Goal: Information Seeking & Learning: Learn about a topic

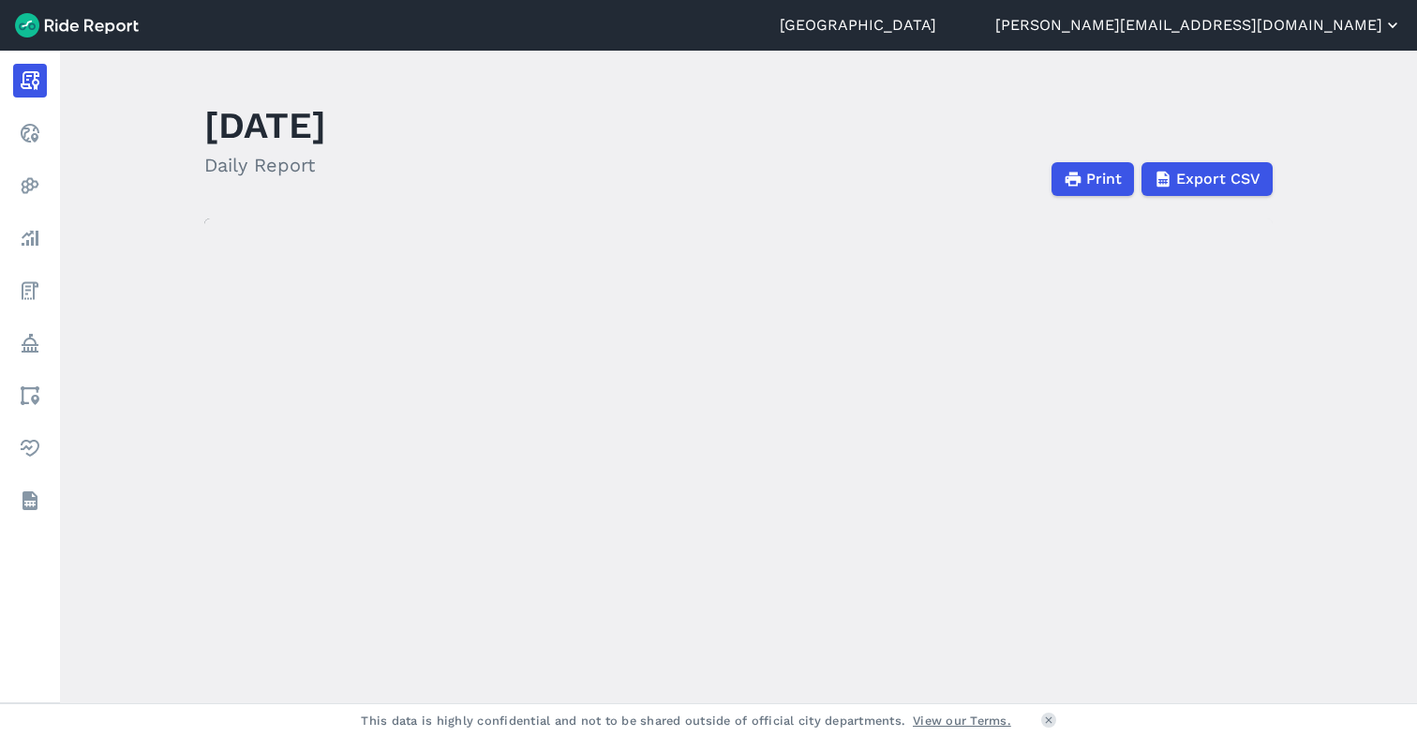
click at [1276, 20] on button "[PERSON_NAME][EMAIL_ADDRESS][DOMAIN_NAME]" at bounding box center [1198, 25] width 407 height 22
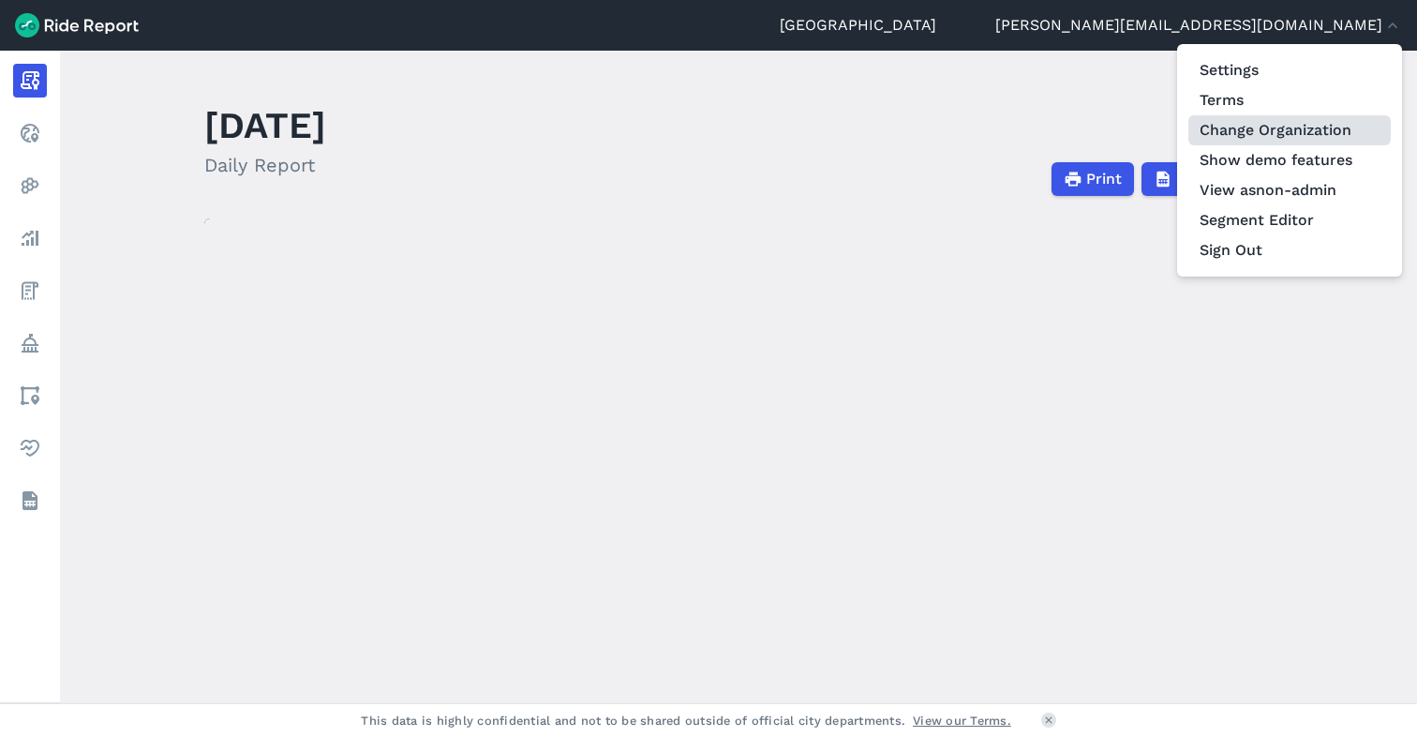
click at [1239, 127] on link "Change Organization" at bounding box center [1289, 130] width 202 height 30
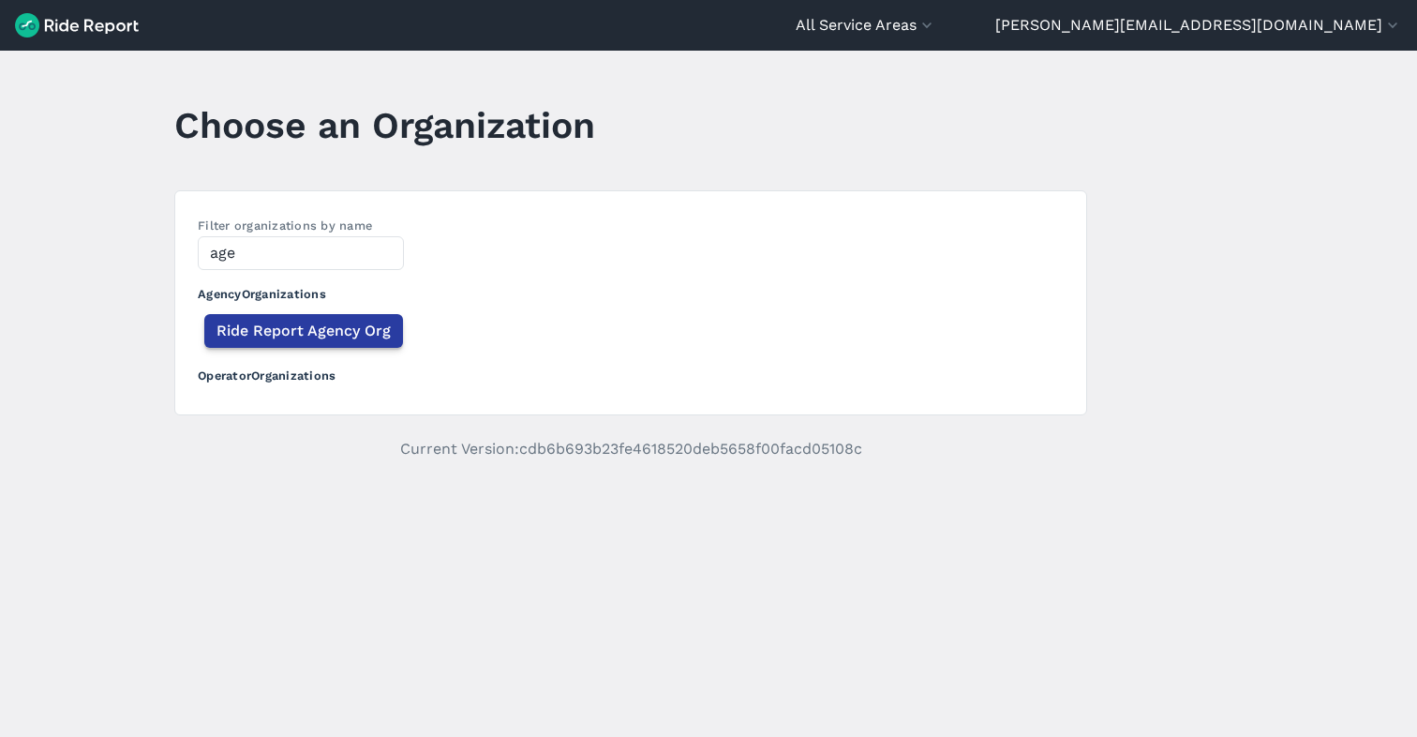
type input "age"
click at [279, 336] on span "Ride Report Agency Org" at bounding box center [303, 331] width 174 height 22
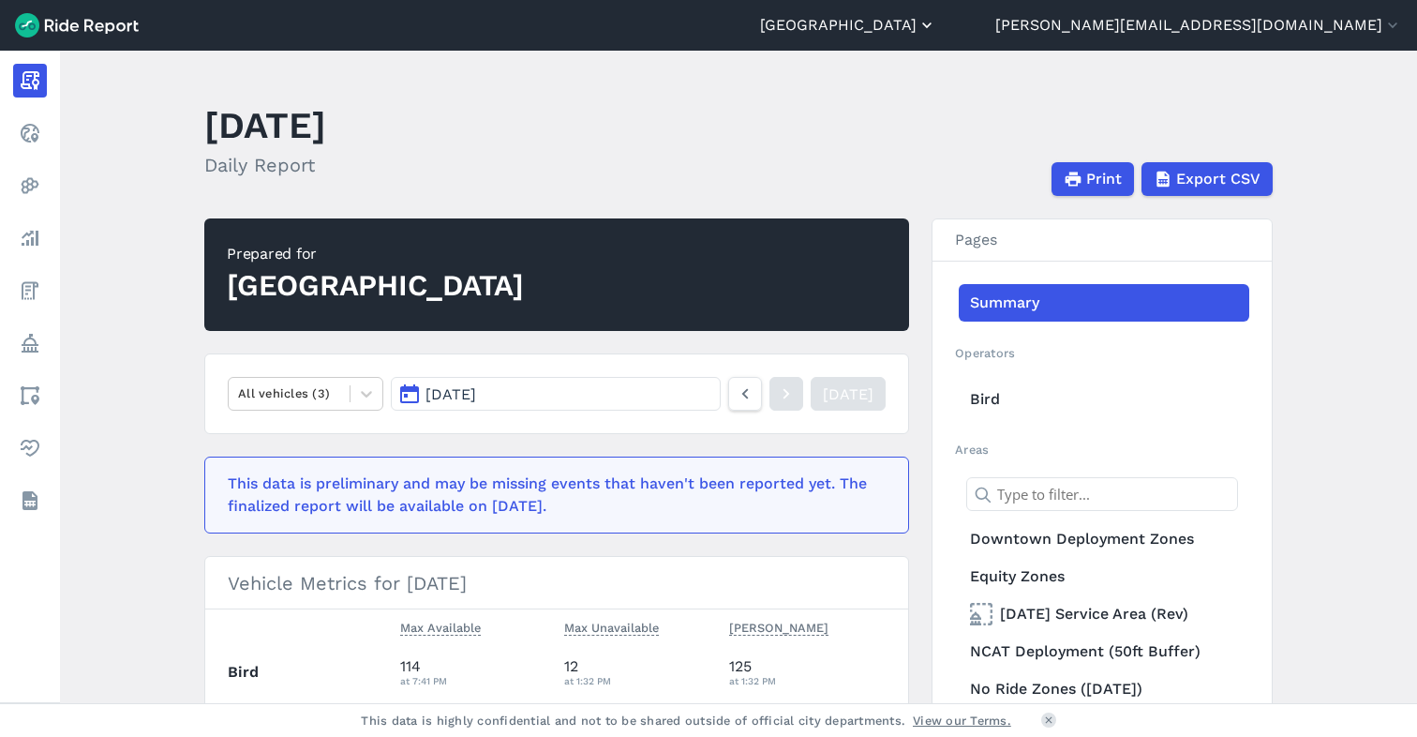
click at [936, 31] on button "[GEOGRAPHIC_DATA]" at bounding box center [848, 25] width 176 height 22
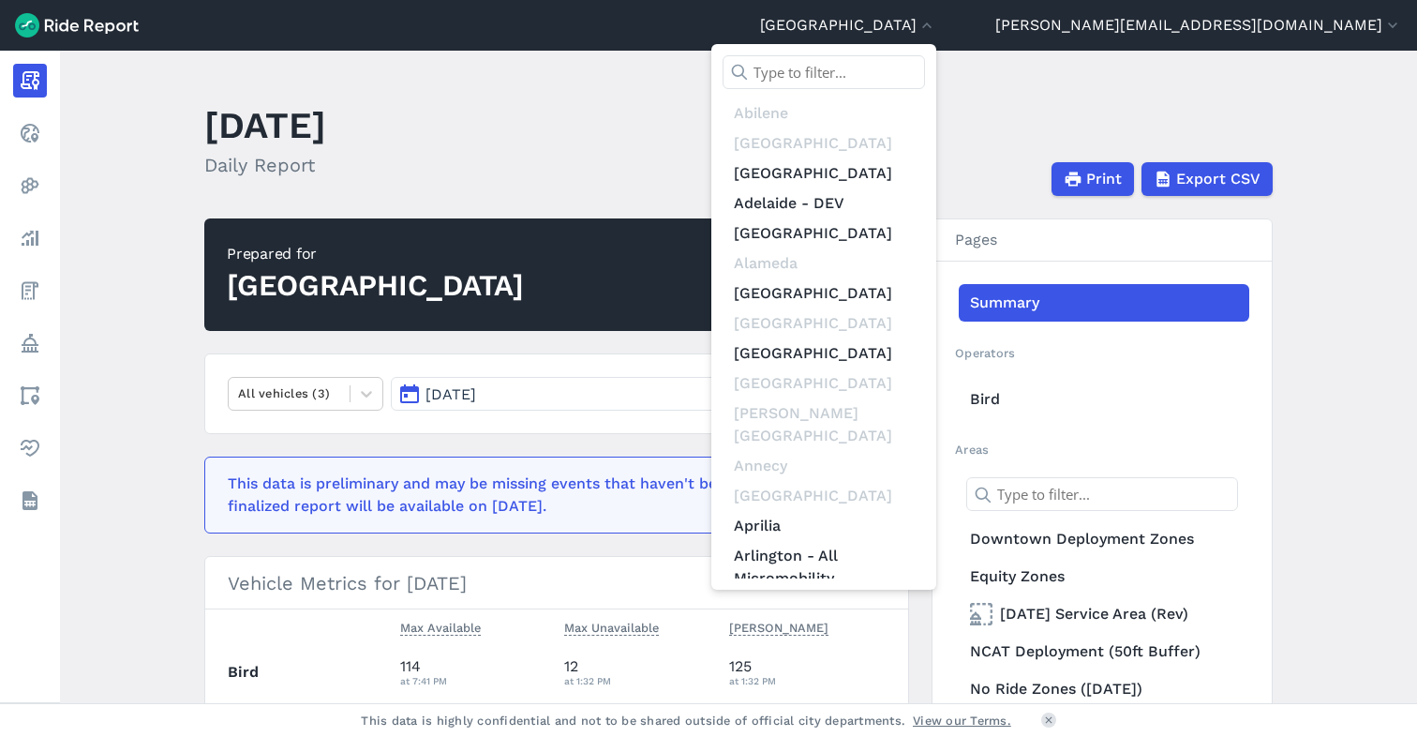
click at [925, 72] on input "text" at bounding box center [824, 72] width 202 height 34
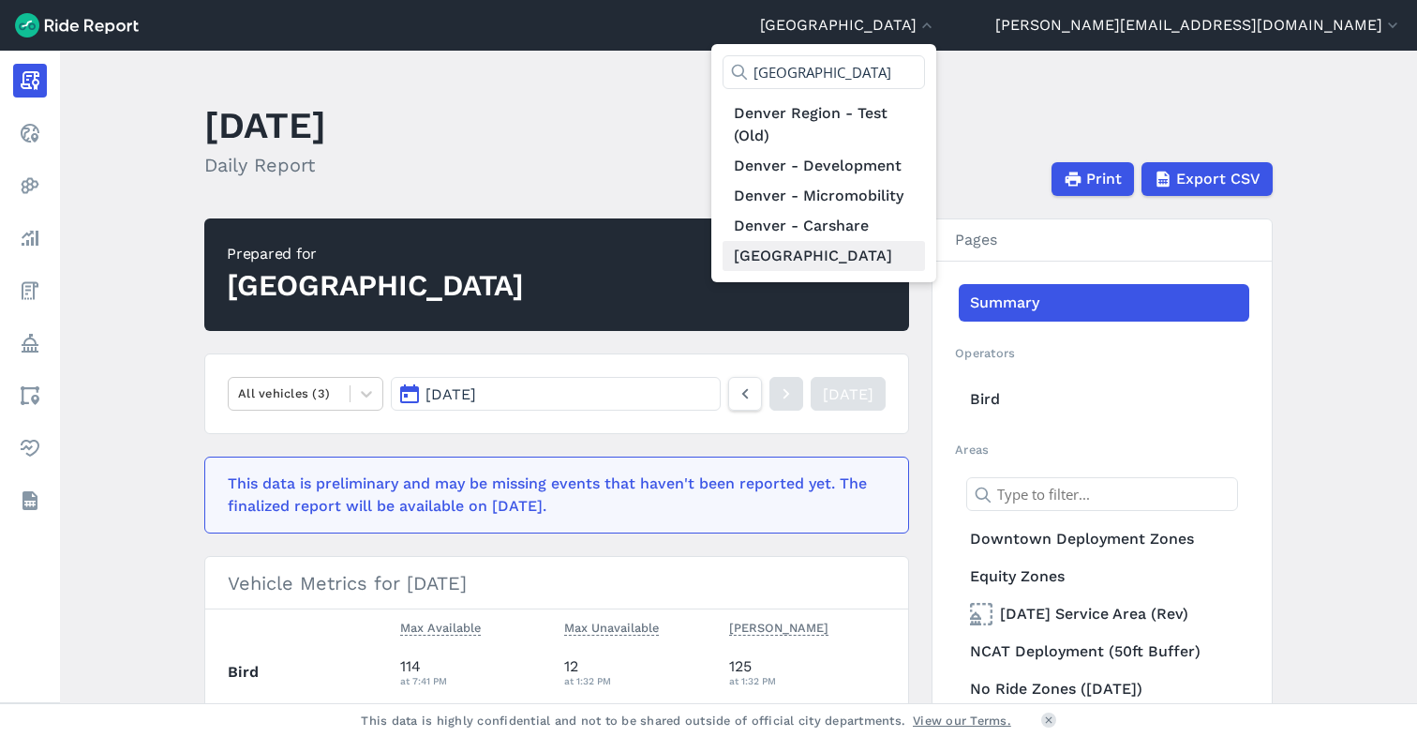
type input "[GEOGRAPHIC_DATA]"
click at [925, 253] on link "[GEOGRAPHIC_DATA]" at bounding box center [824, 256] width 202 height 30
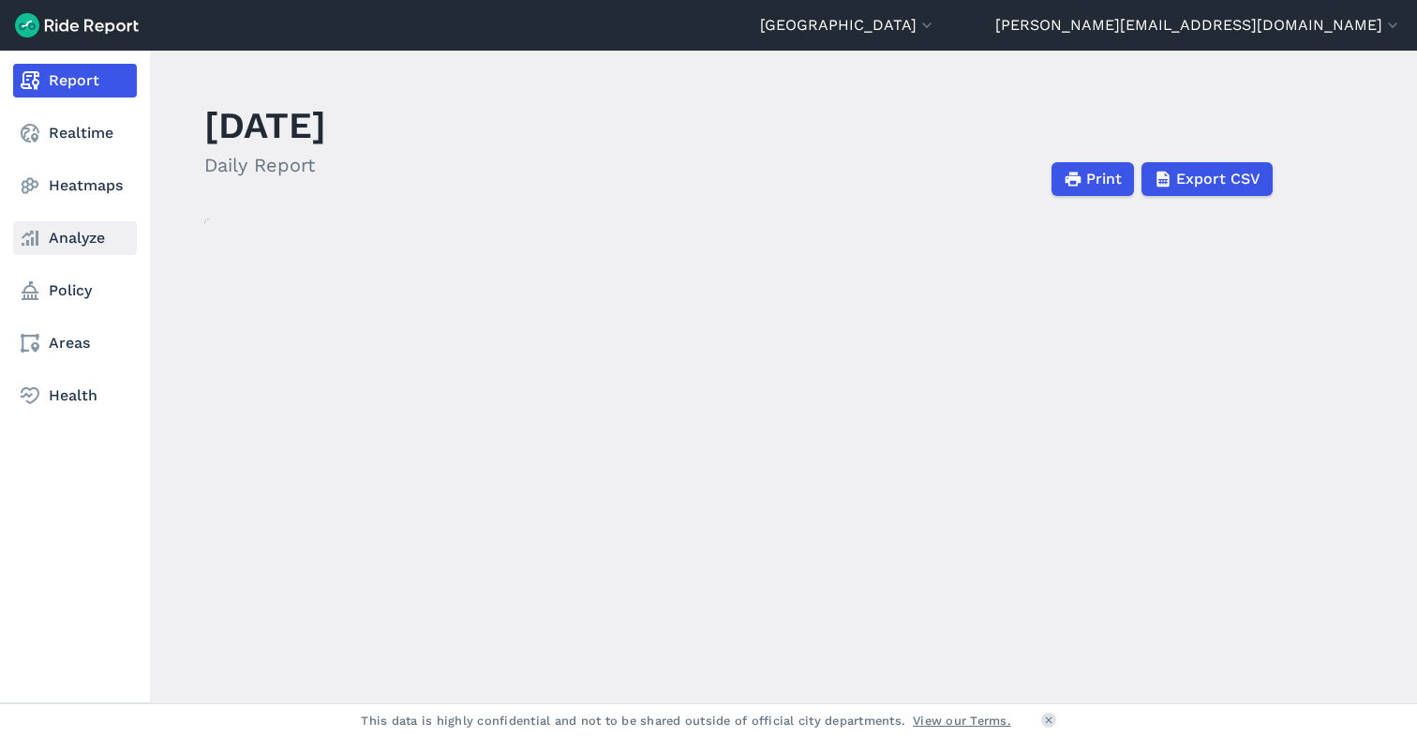
click at [77, 238] on link "Analyze" at bounding box center [75, 238] width 124 height 34
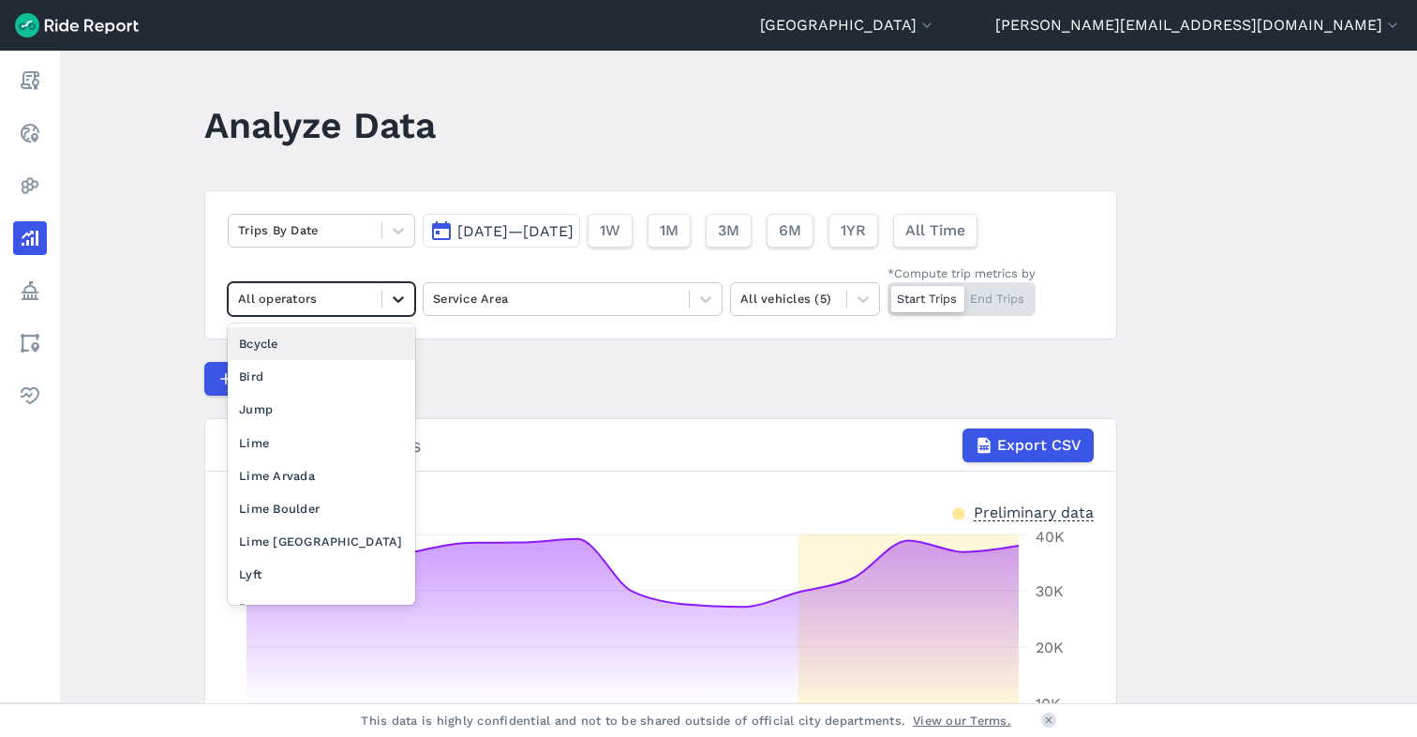
click at [394, 295] on icon at bounding box center [398, 299] width 19 height 19
click at [325, 542] on div "Lime [GEOGRAPHIC_DATA]" at bounding box center [321, 541] width 187 height 33
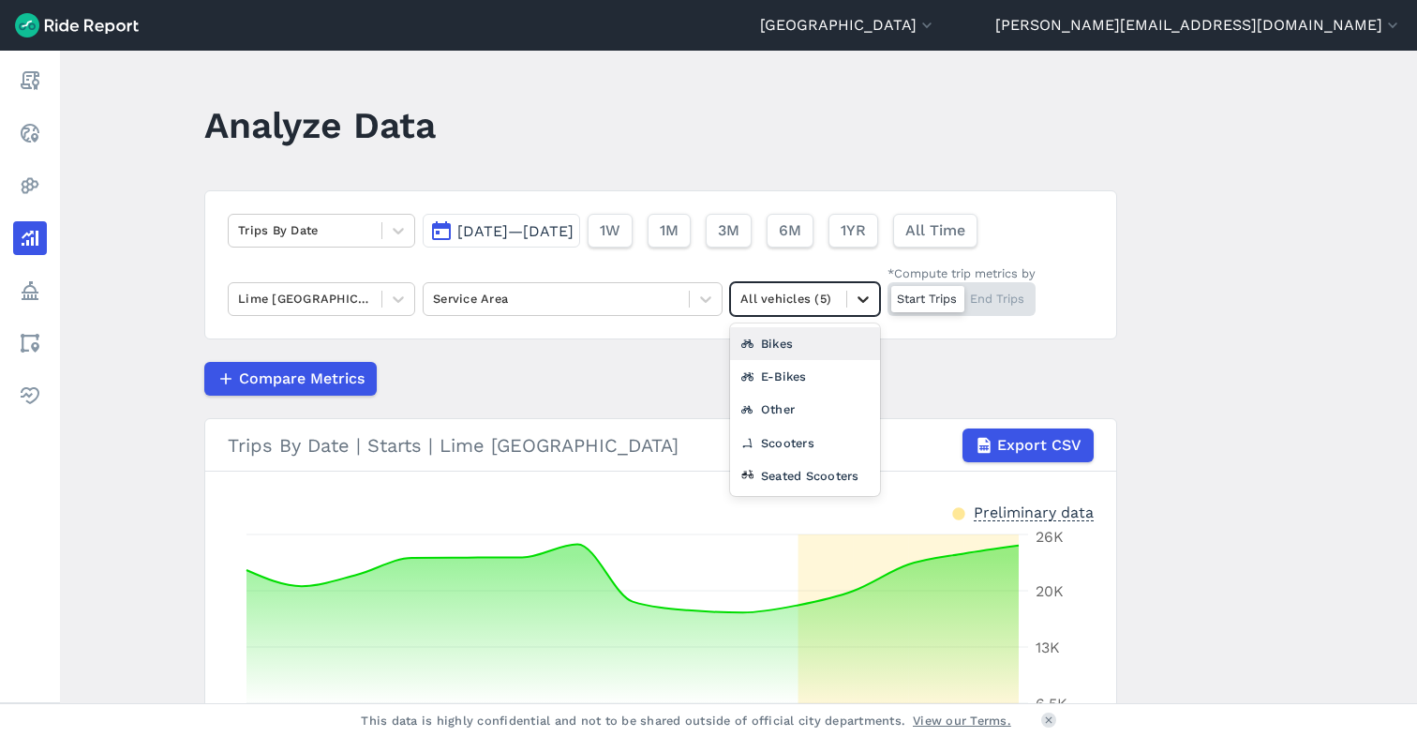
click at [869, 300] on icon at bounding box center [863, 299] width 19 height 19
click at [775, 413] on div "Other" at bounding box center [805, 409] width 150 height 33
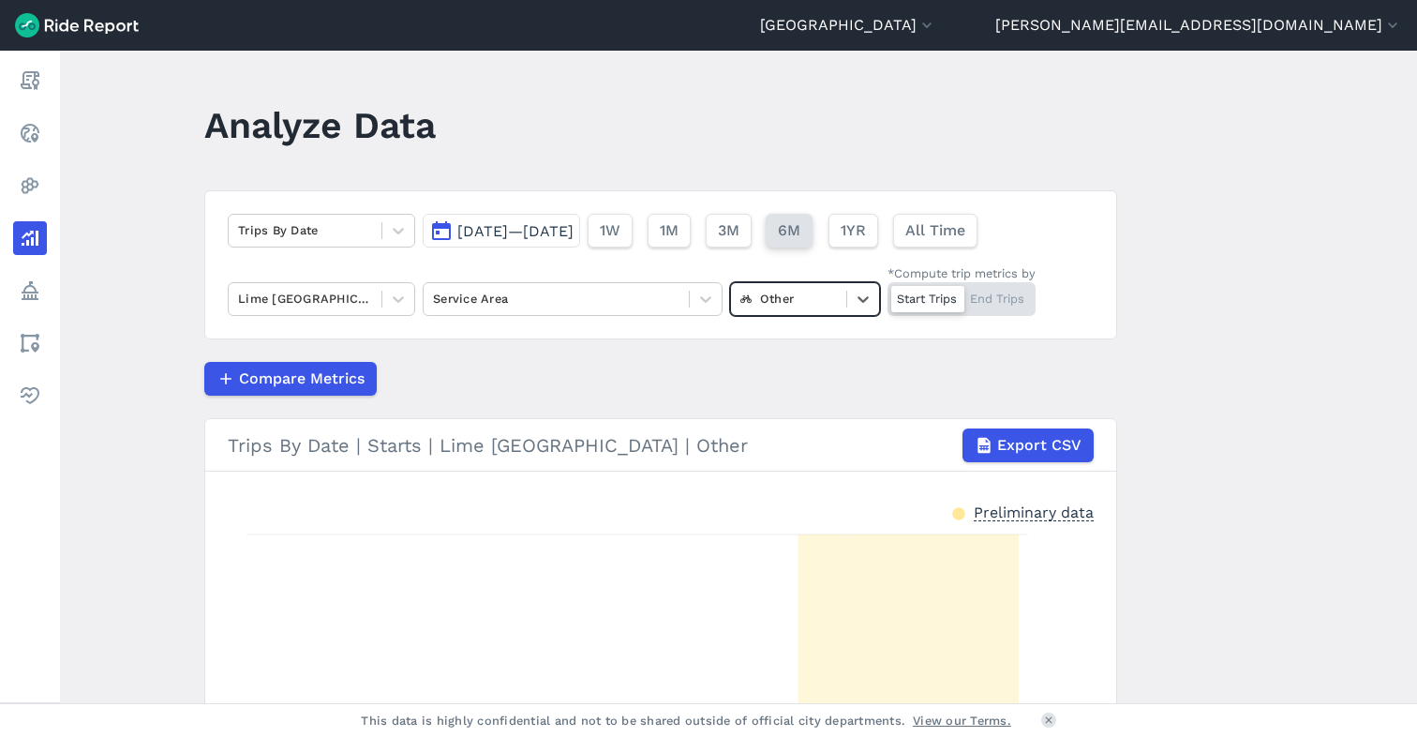
click at [800, 230] on span "6M" at bounding box center [789, 230] width 22 height 22
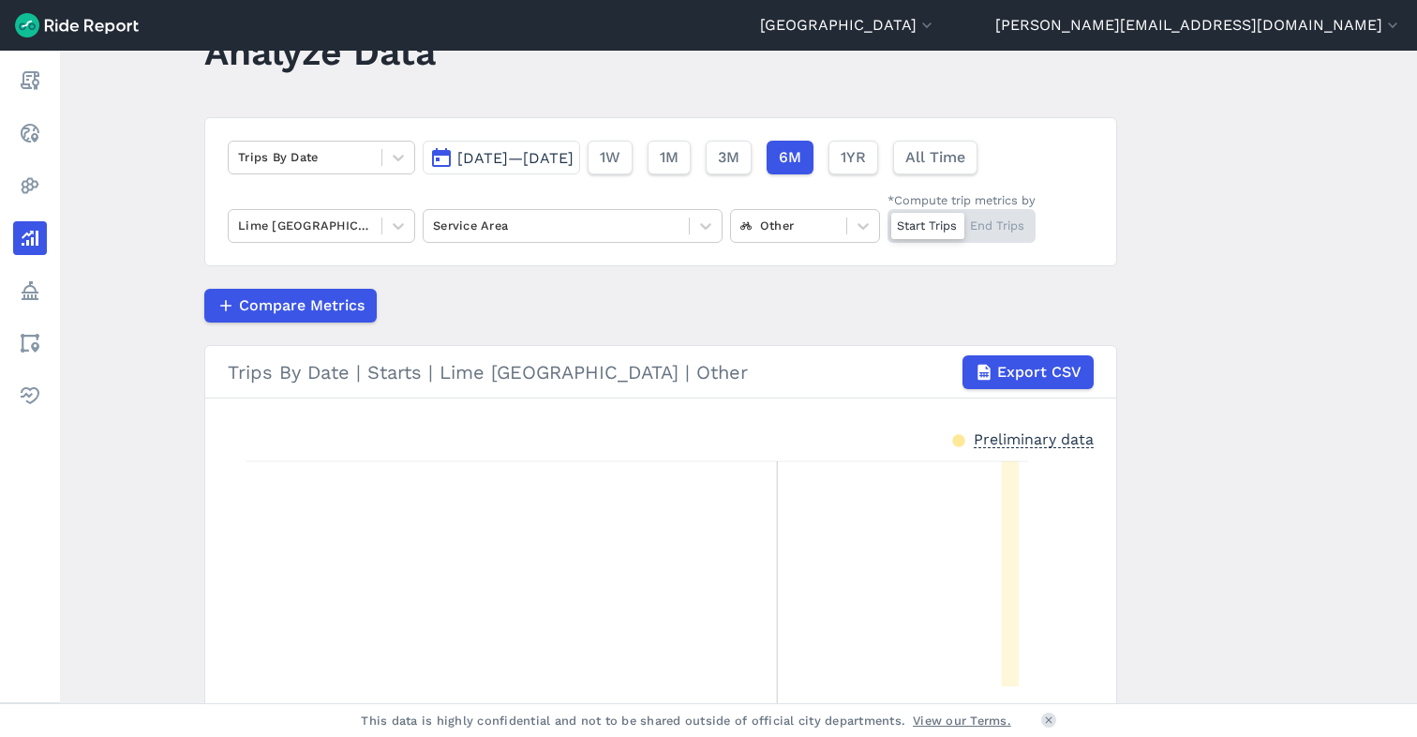
scroll to position [69, 0]
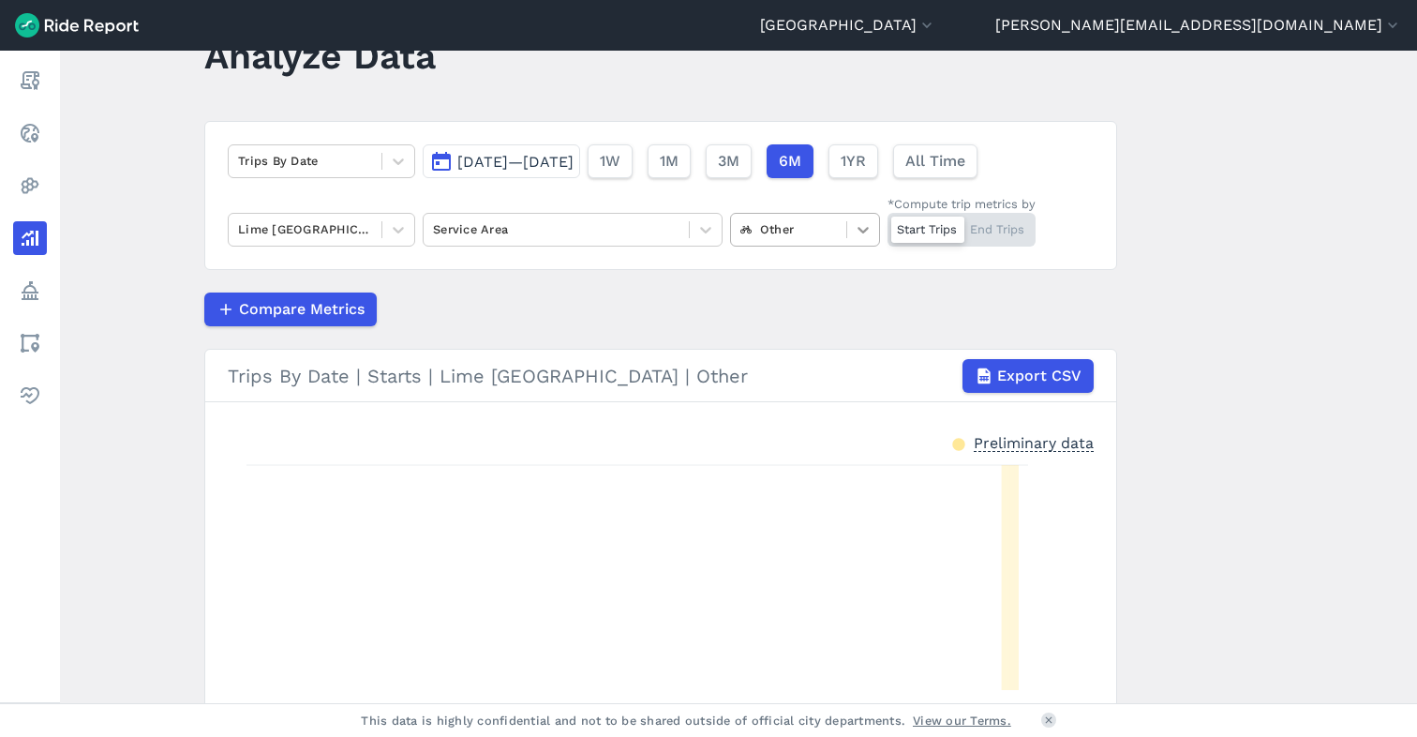
click at [861, 231] on icon at bounding box center [863, 230] width 11 height 7
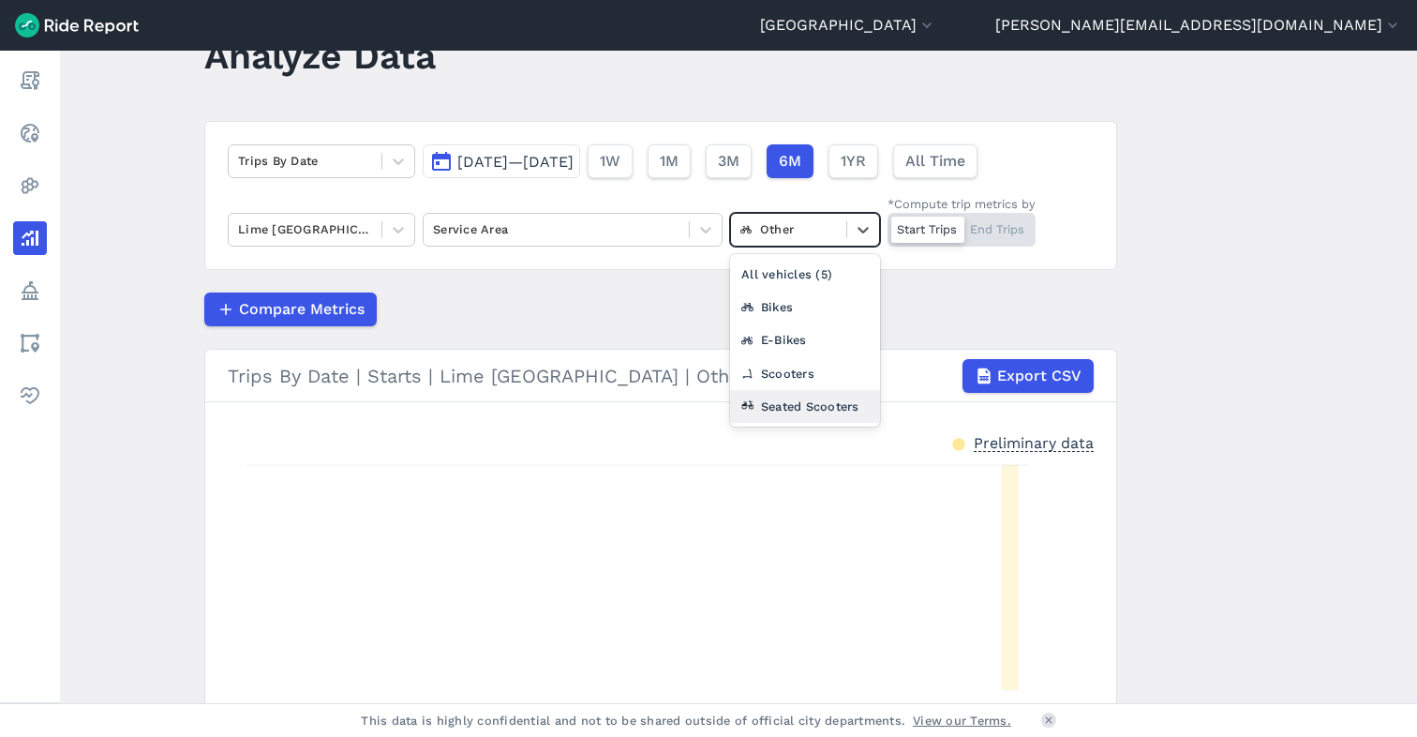
click at [810, 399] on div "Seated Scooters" at bounding box center [805, 406] width 150 height 33
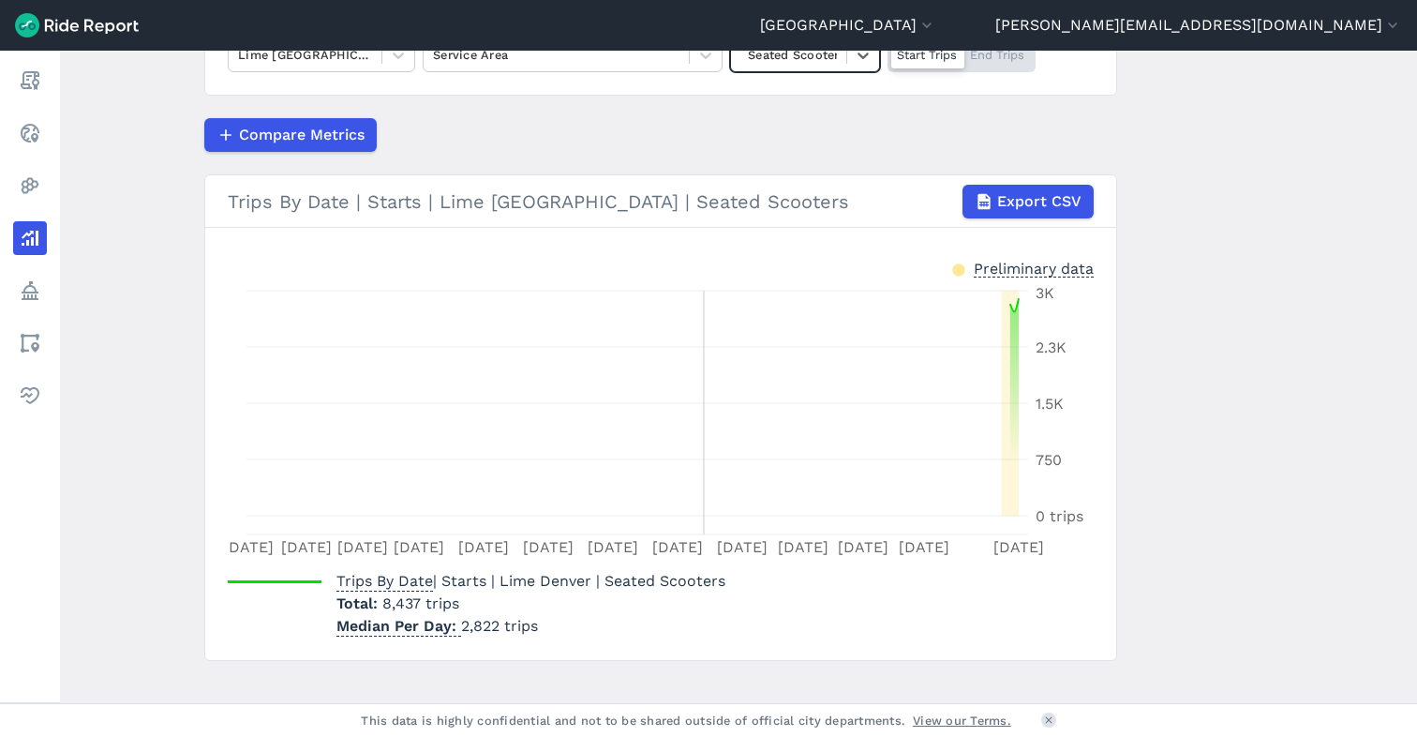
scroll to position [175, 0]
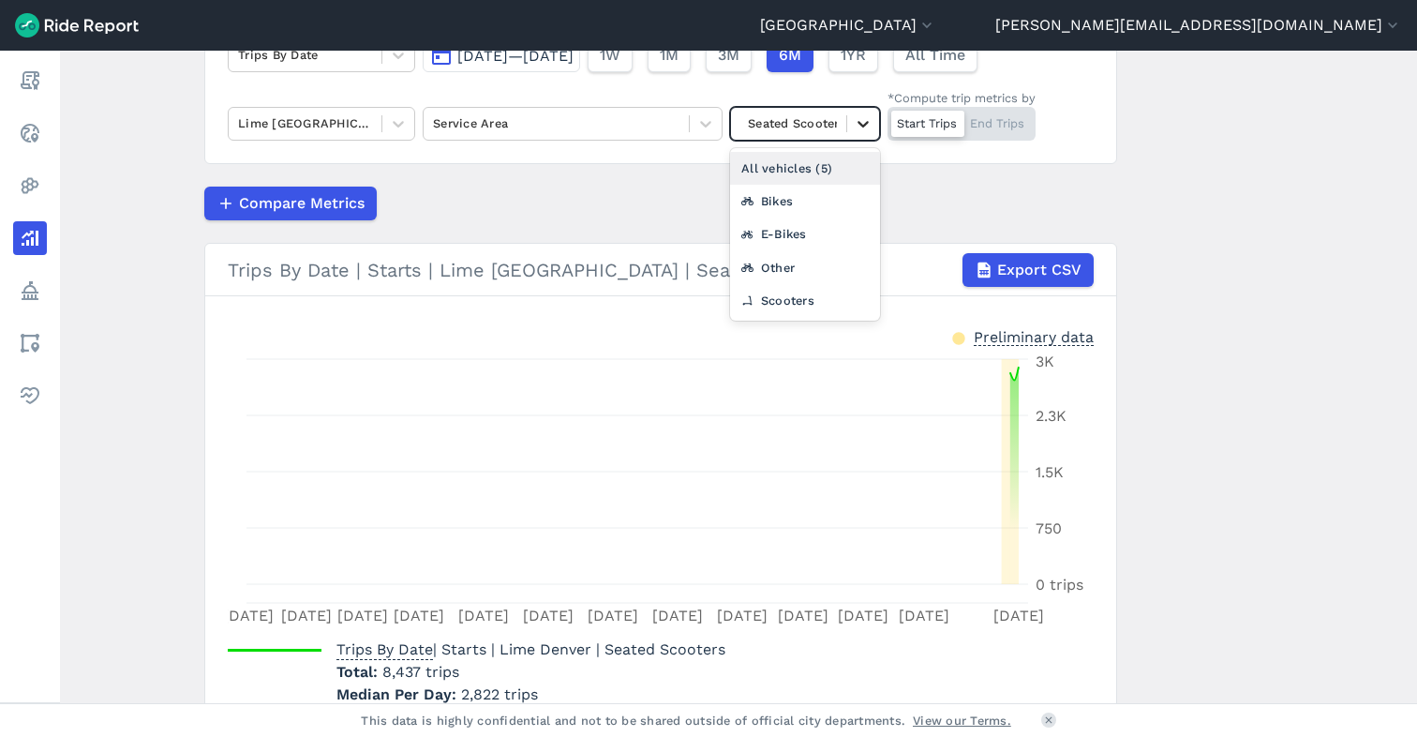
click at [869, 127] on icon at bounding box center [863, 123] width 19 height 19
click at [937, 211] on div "Compare Metrics" at bounding box center [660, 204] width 913 height 34
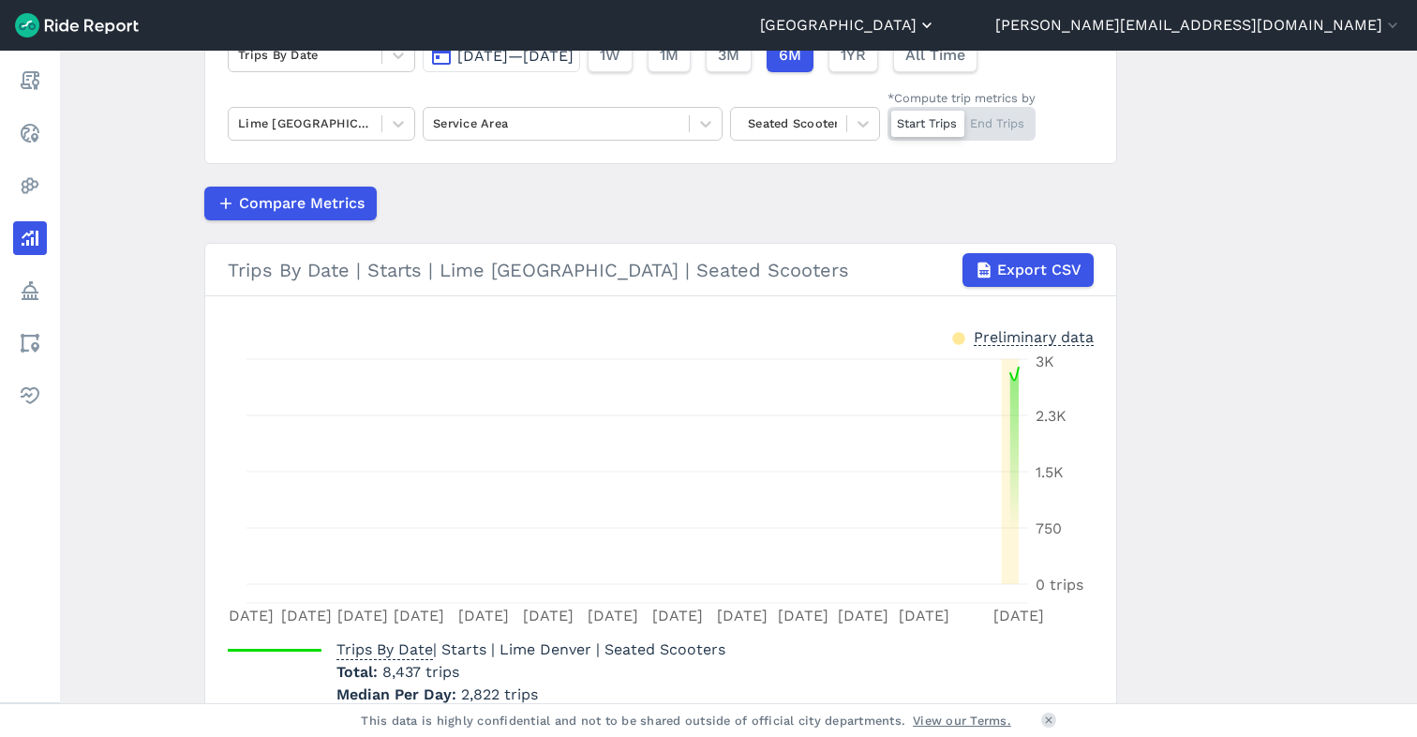
click at [936, 32] on button "[GEOGRAPHIC_DATA]" at bounding box center [848, 25] width 176 height 22
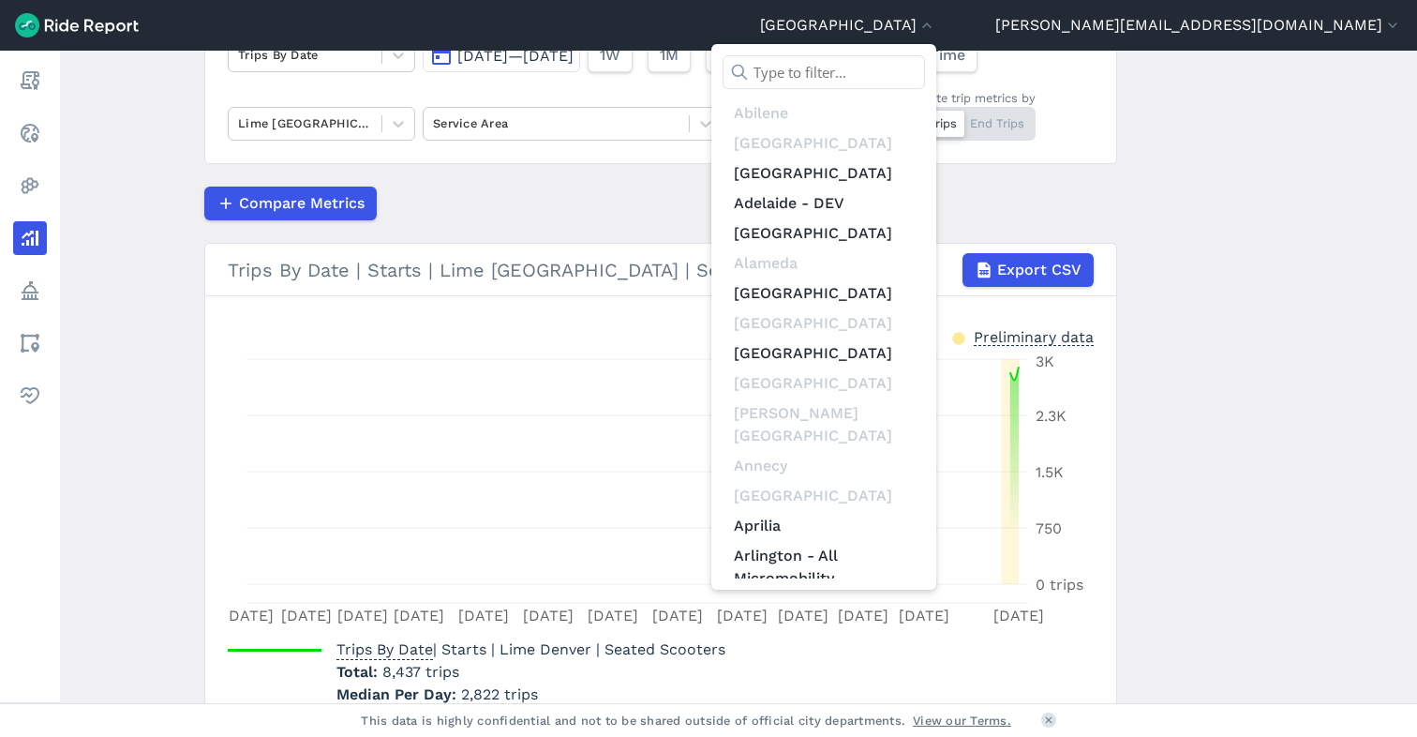
click at [925, 68] on input "text" at bounding box center [824, 72] width 202 height 34
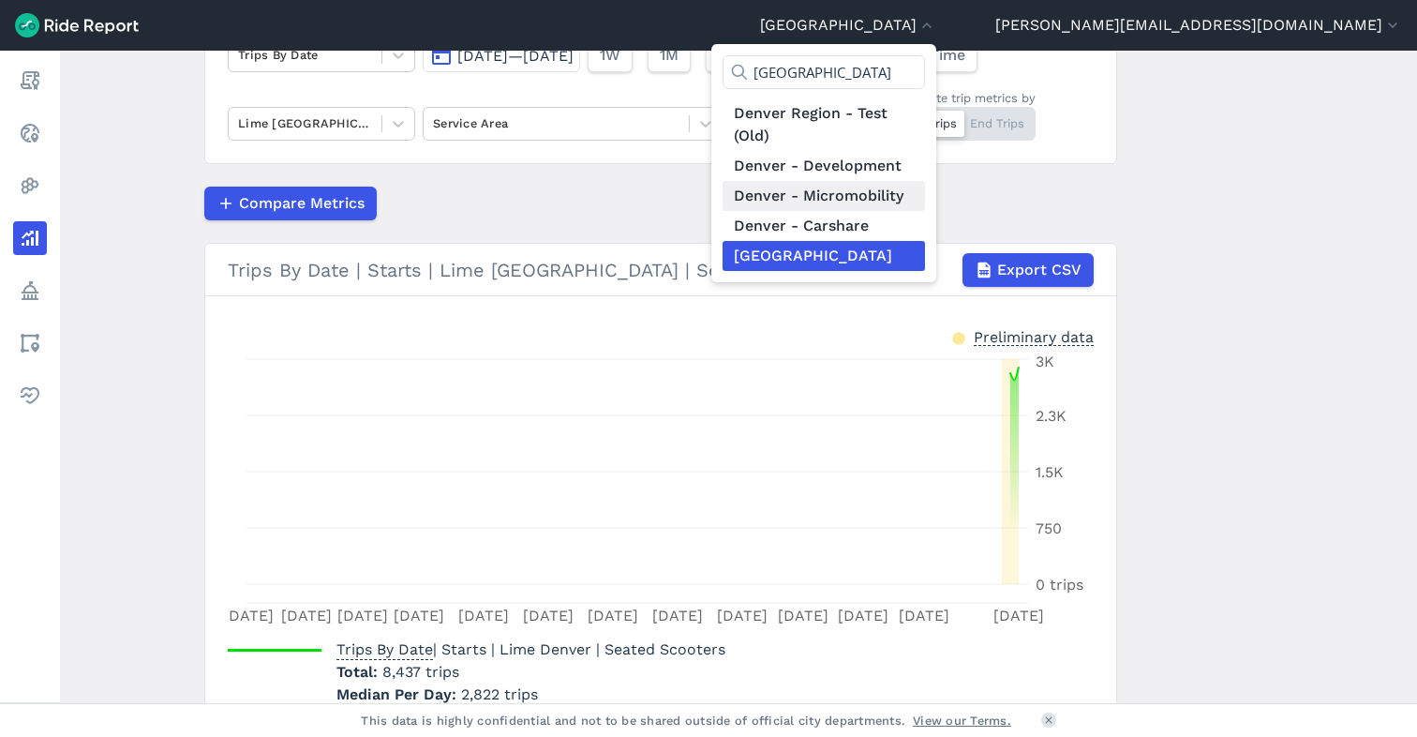
type input "[GEOGRAPHIC_DATA]"
click at [925, 199] on link "Denver - Micromobility" at bounding box center [824, 196] width 202 height 30
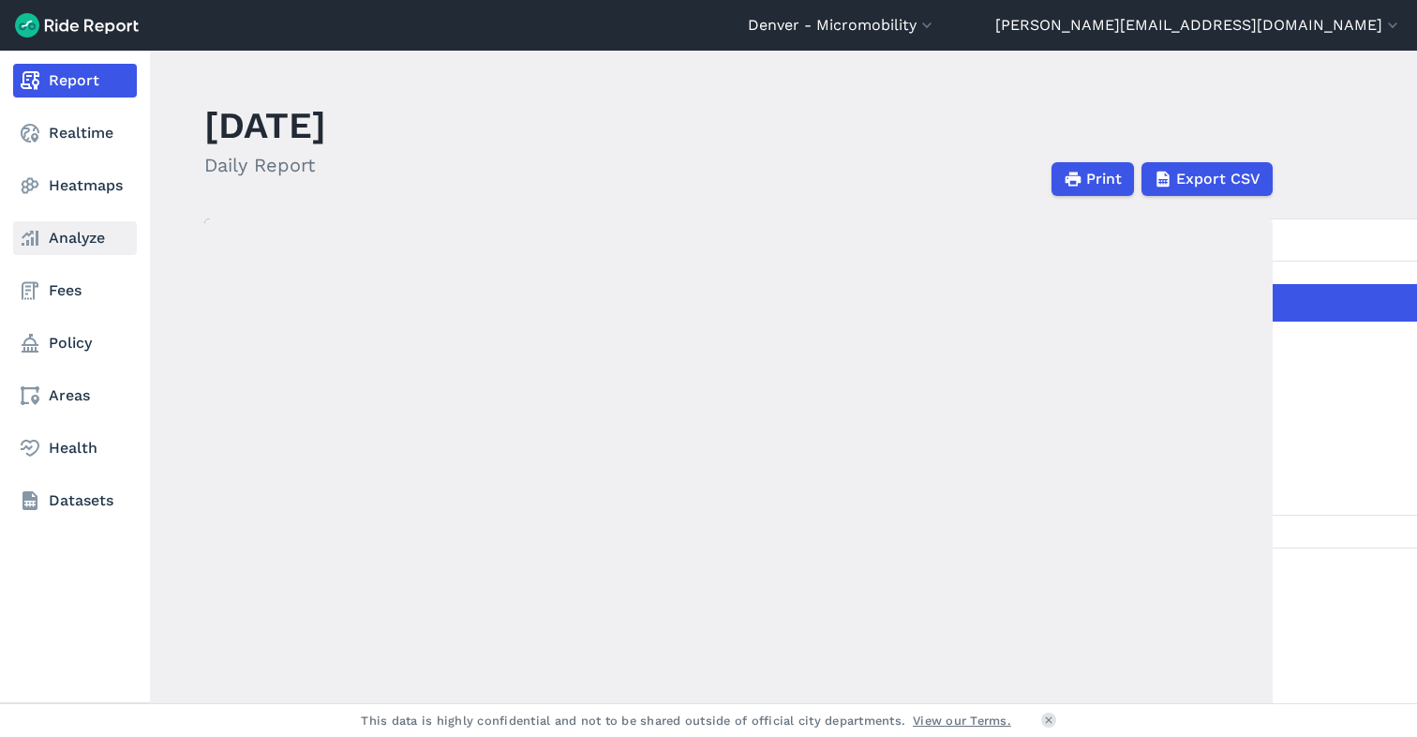
click at [65, 232] on link "Analyze" at bounding box center [75, 238] width 124 height 34
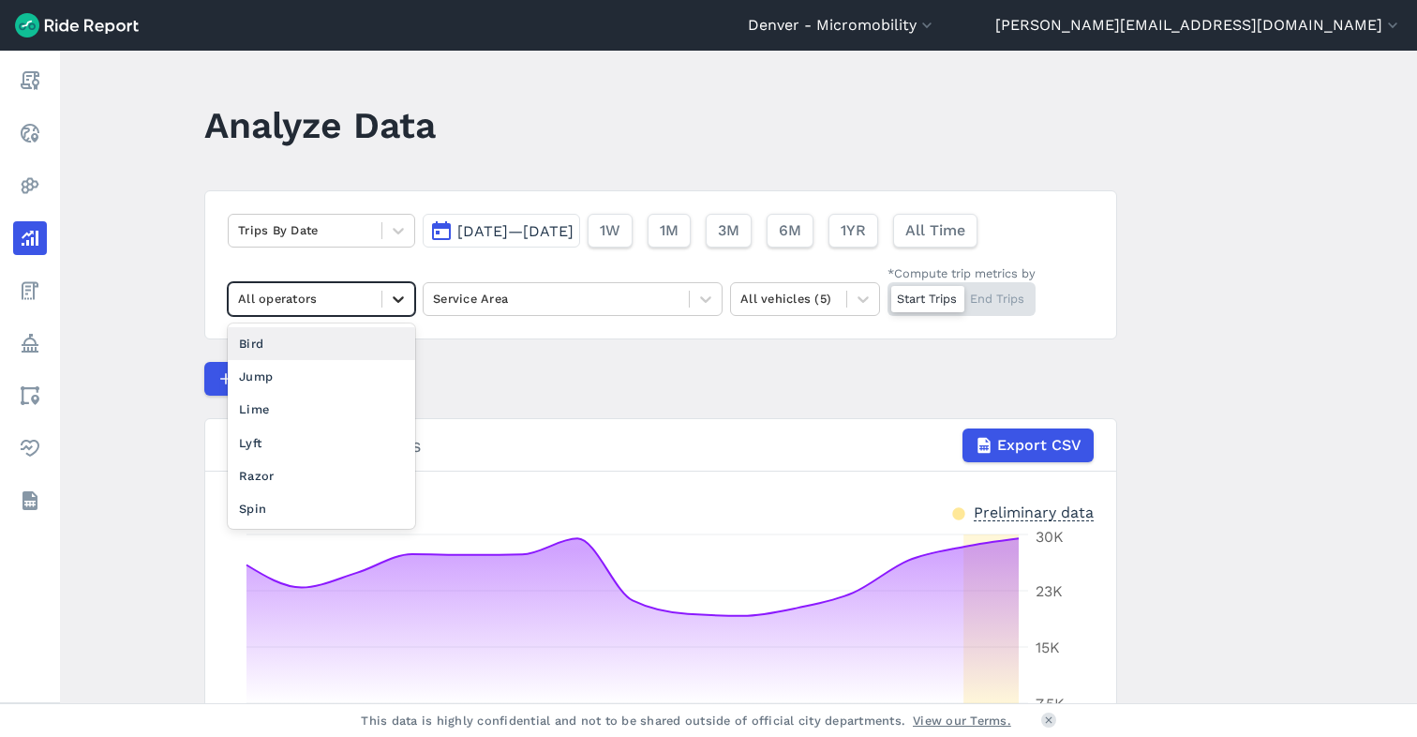
click at [402, 300] on icon at bounding box center [398, 299] width 19 height 19
click at [298, 408] on div "Lime" at bounding box center [321, 409] width 187 height 33
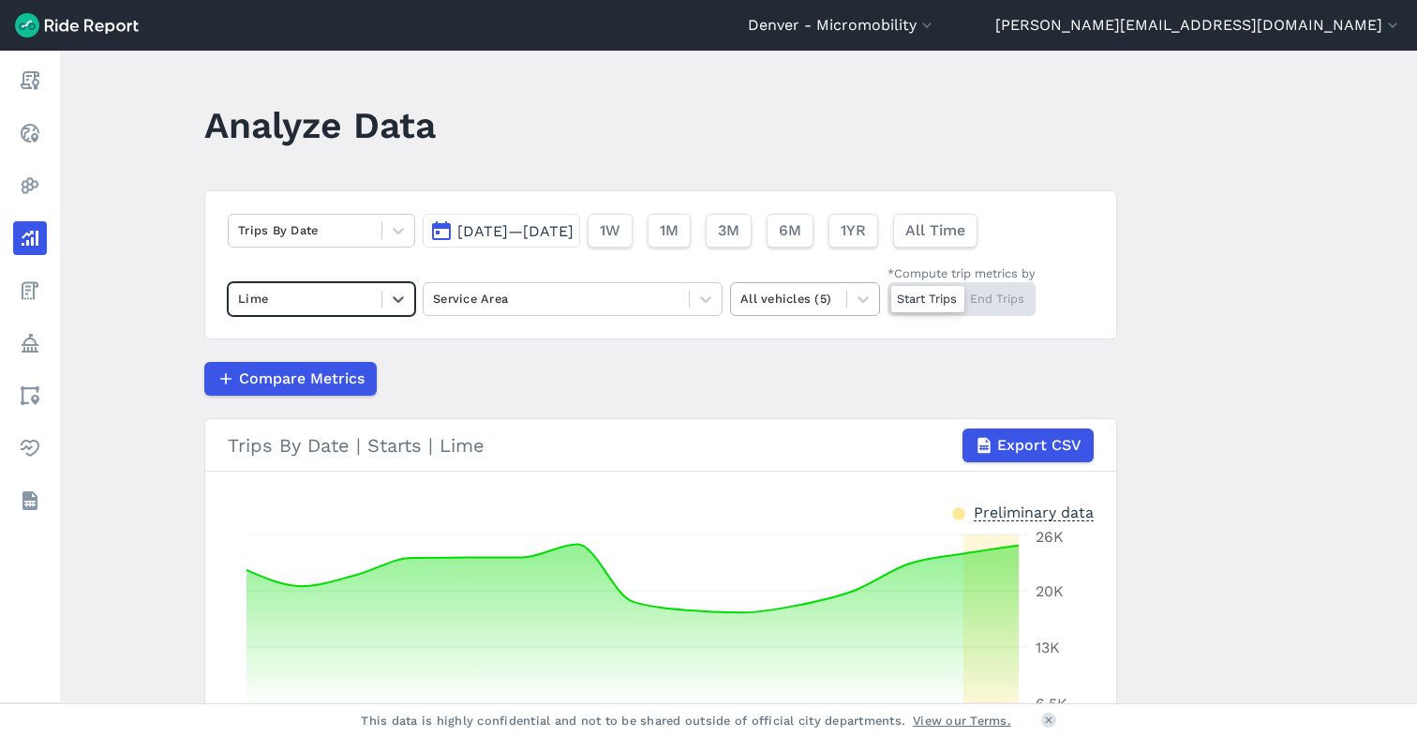
click at [810, 295] on div at bounding box center [788, 299] width 97 height 22
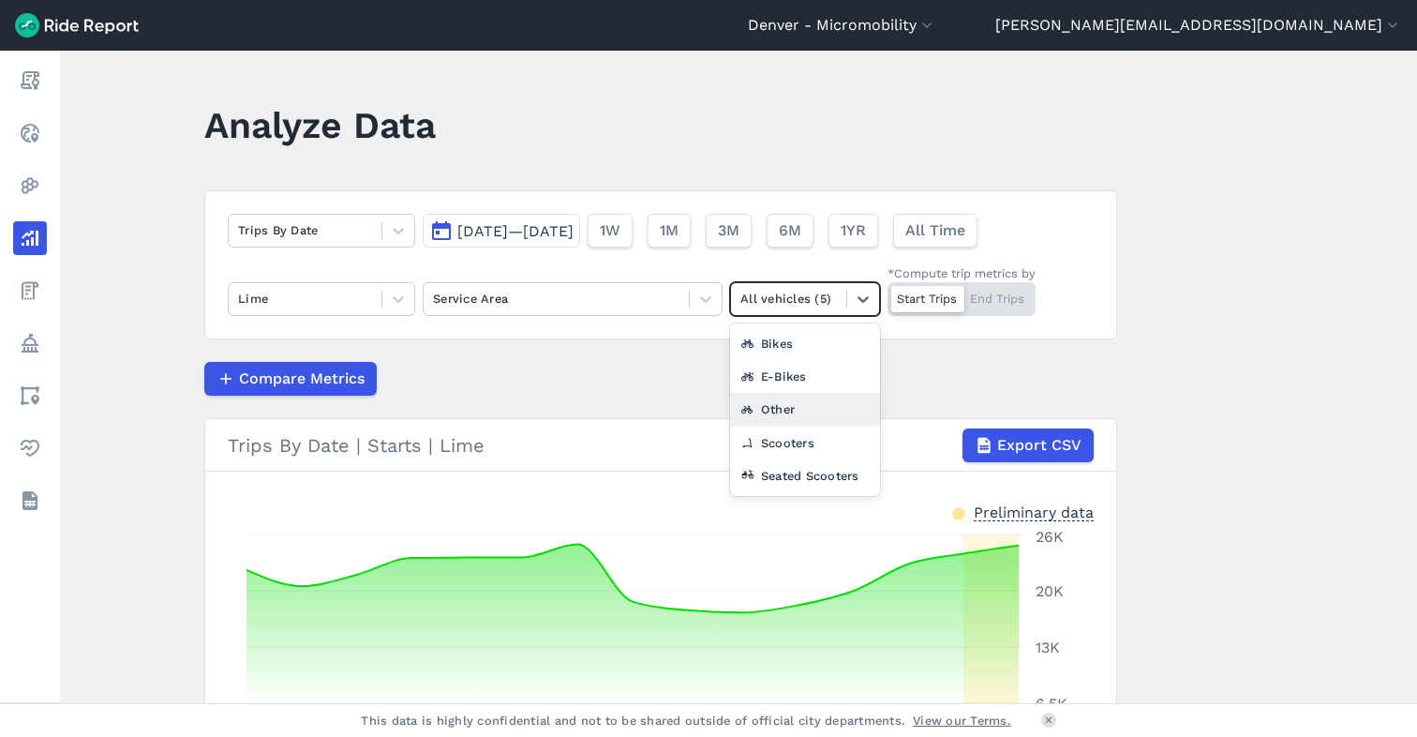
click at [790, 406] on div "Other" at bounding box center [805, 409] width 150 height 33
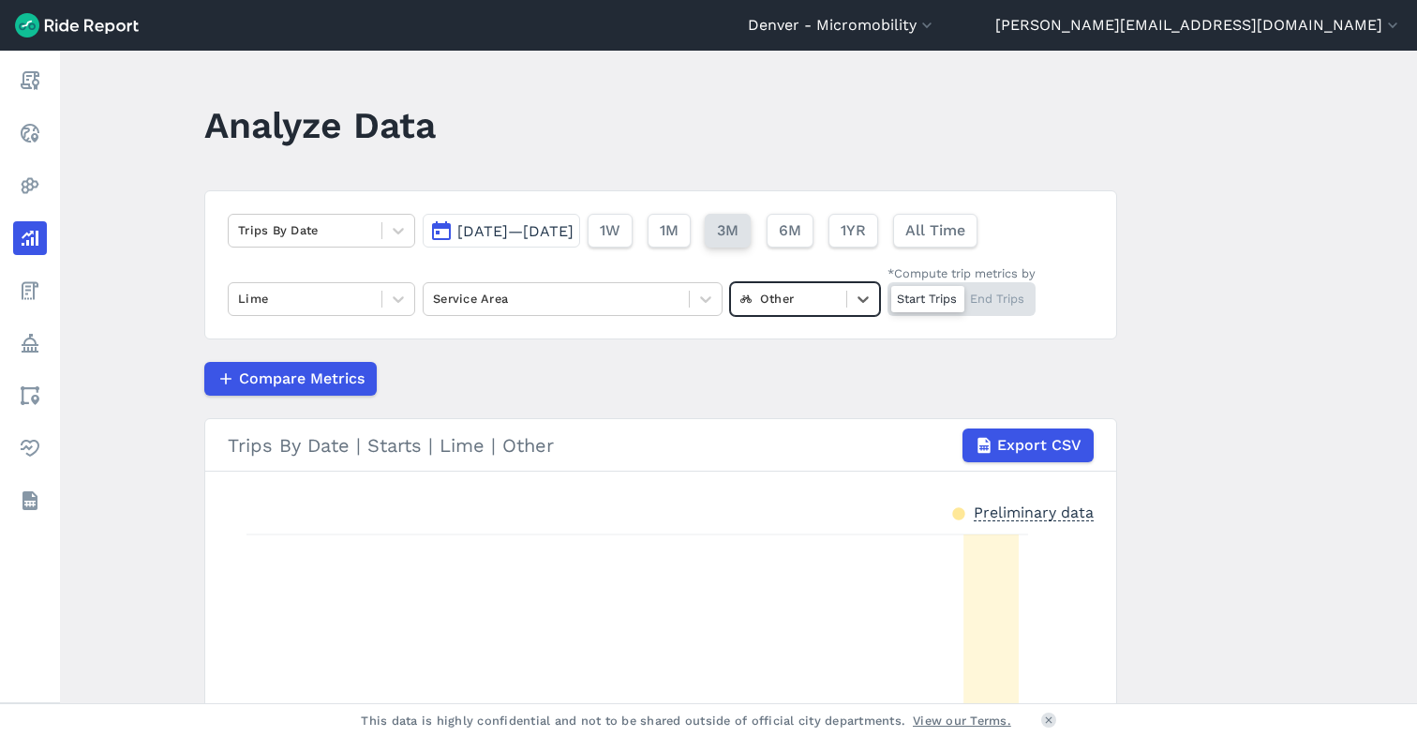
click at [739, 222] on span "3M" at bounding box center [728, 230] width 22 height 22
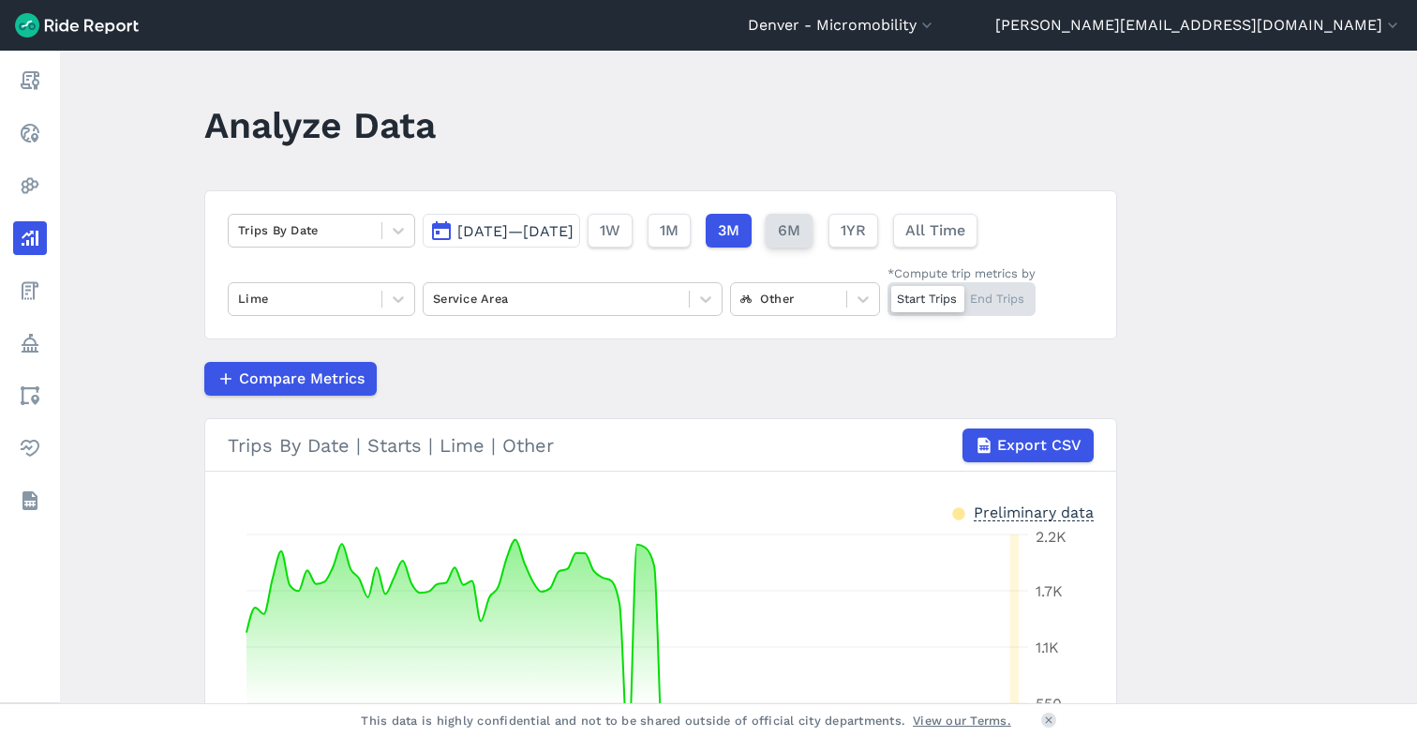
click at [800, 220] on span "6M" at bounding box center [789, 230] width 22 height 22
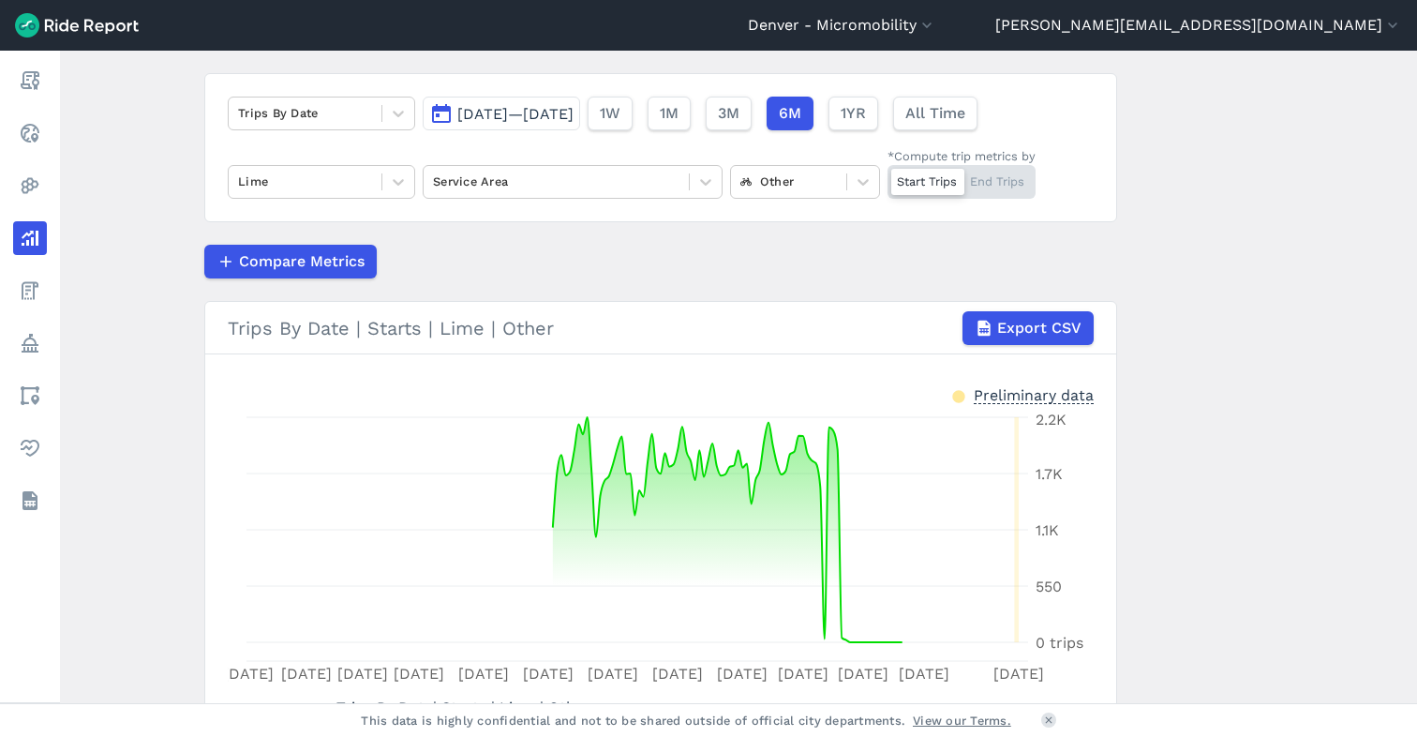
scroll to position [128, 0]
